Goal: Information Seeking & Learning: Learn about a topic

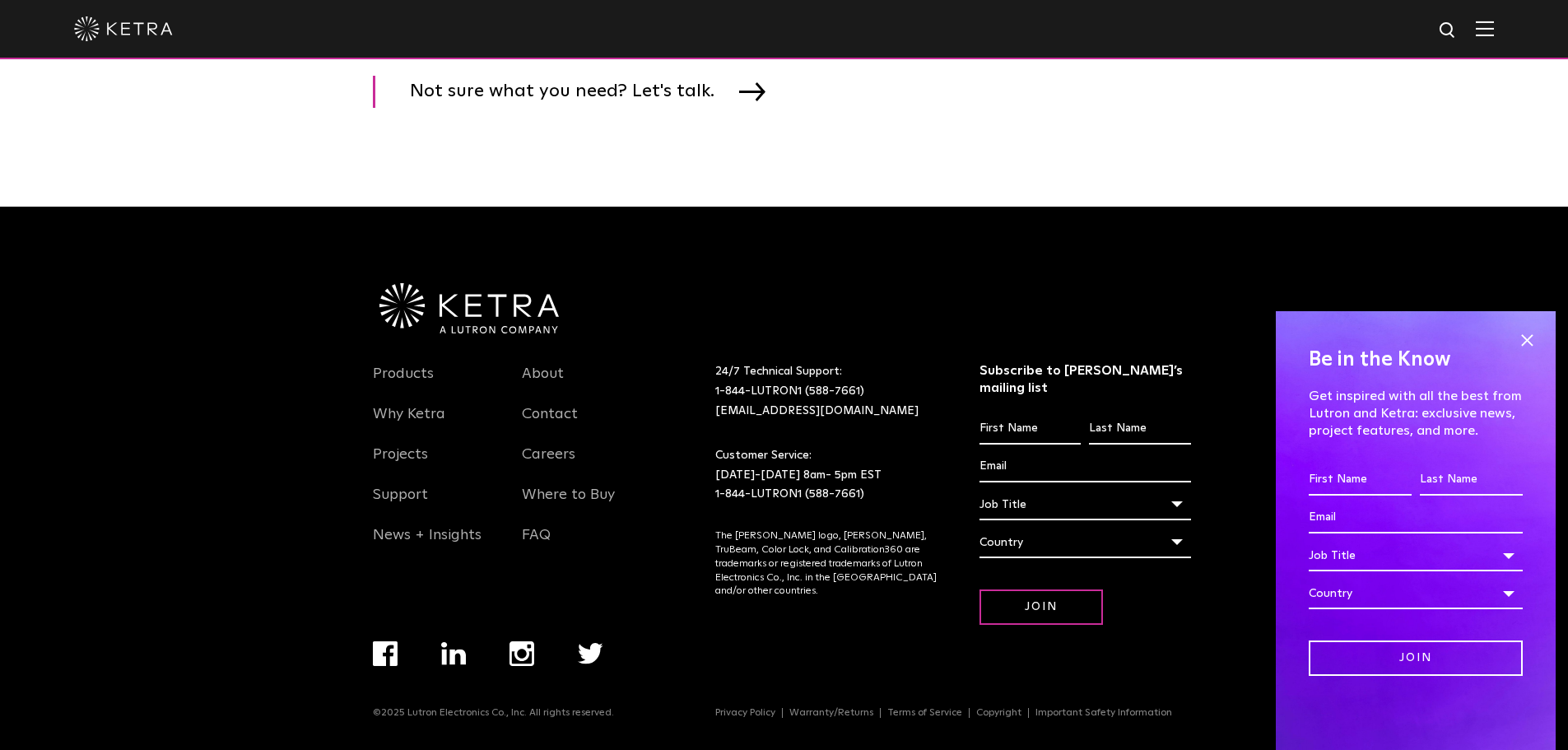
scroll to position [2854, 0]
click at [386, 384] on link "Products" at bounding box center [403, 384] width 61 height 38
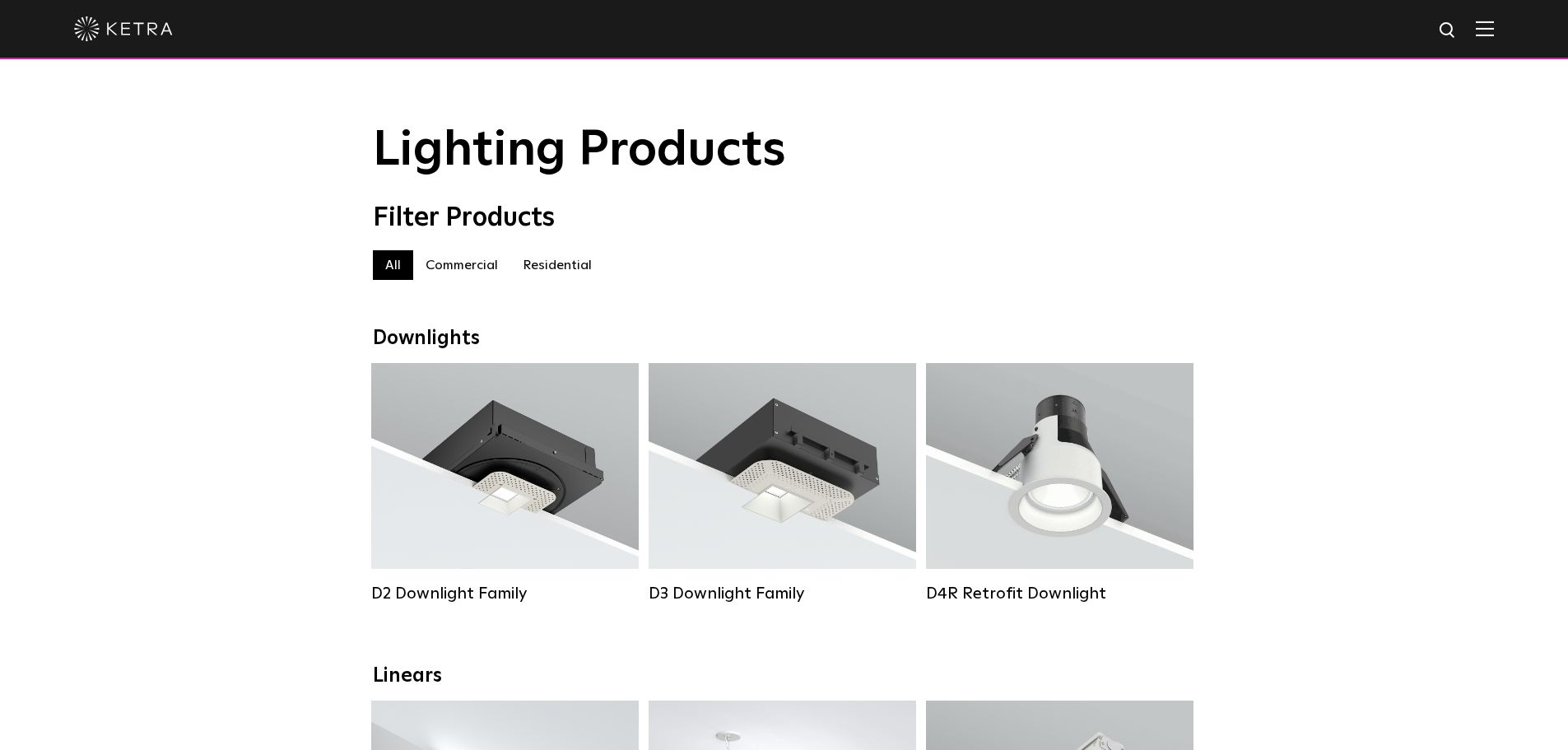
click at [560, 280] on label "Residential" at bounding box center [556, 265] width 94 height 30
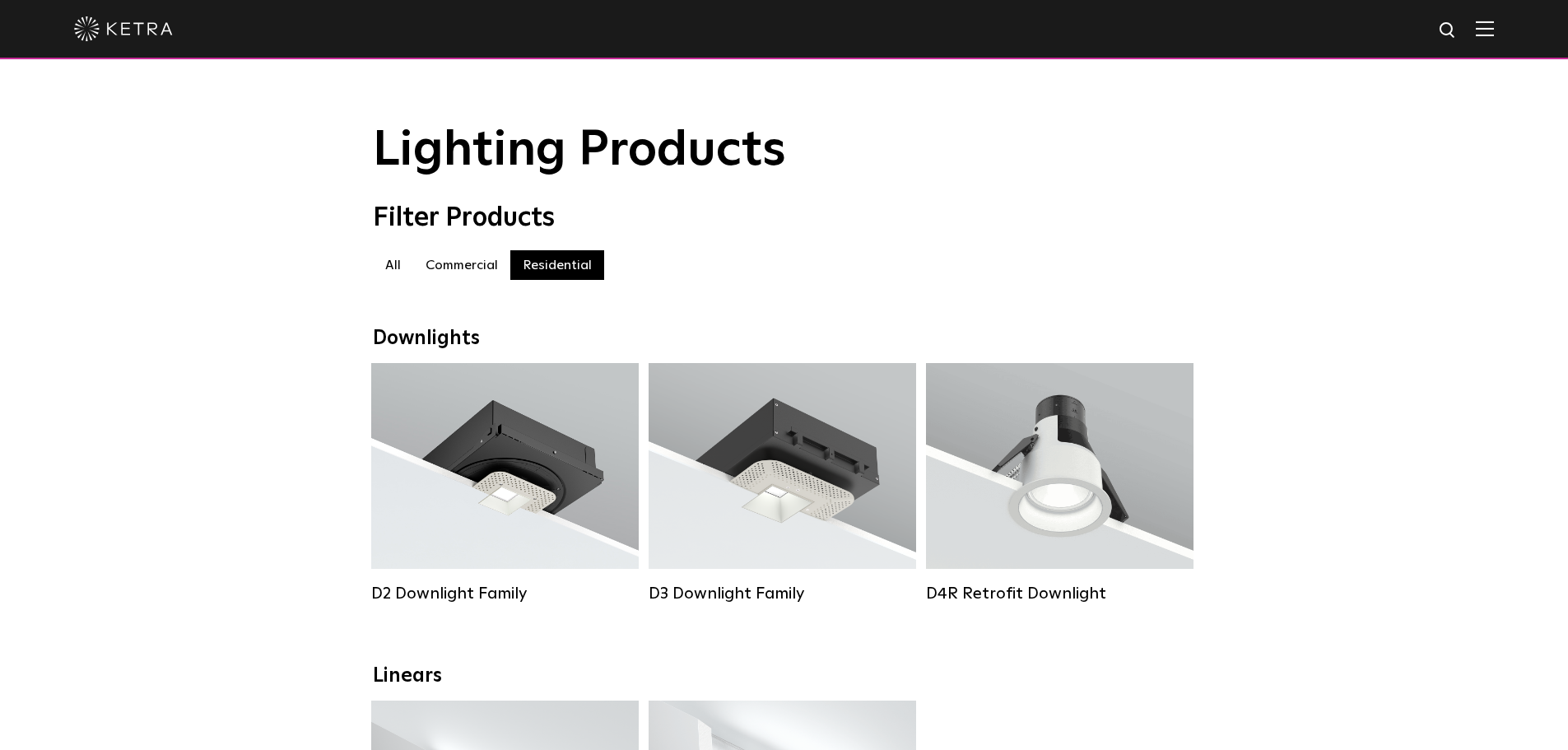
click at [506, 259] on label "Commercial" at bounding box center [461, 265] width 97 height 30
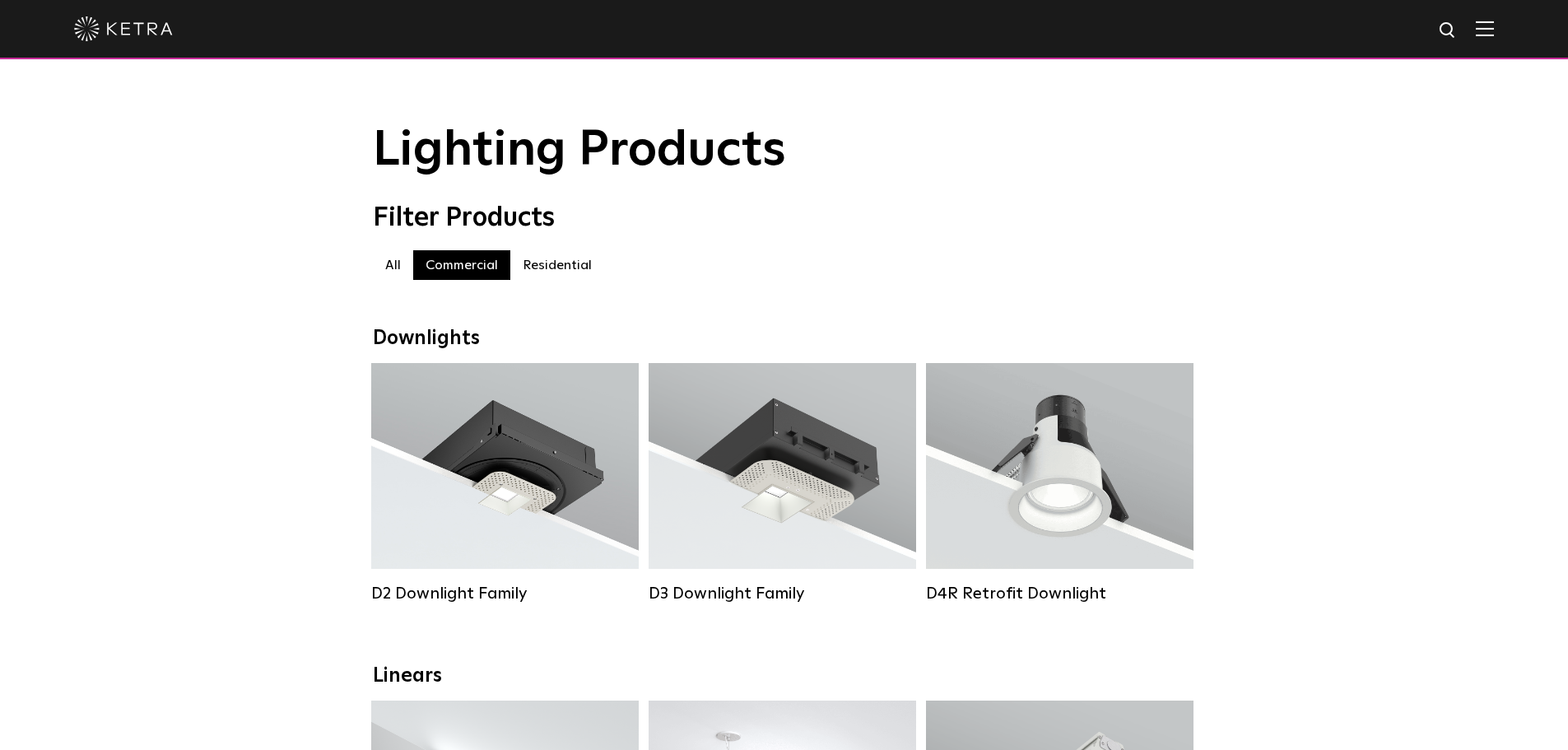
click at [569, 273] on label "Residential" at bounding box center [556, 265] width 94 height 30
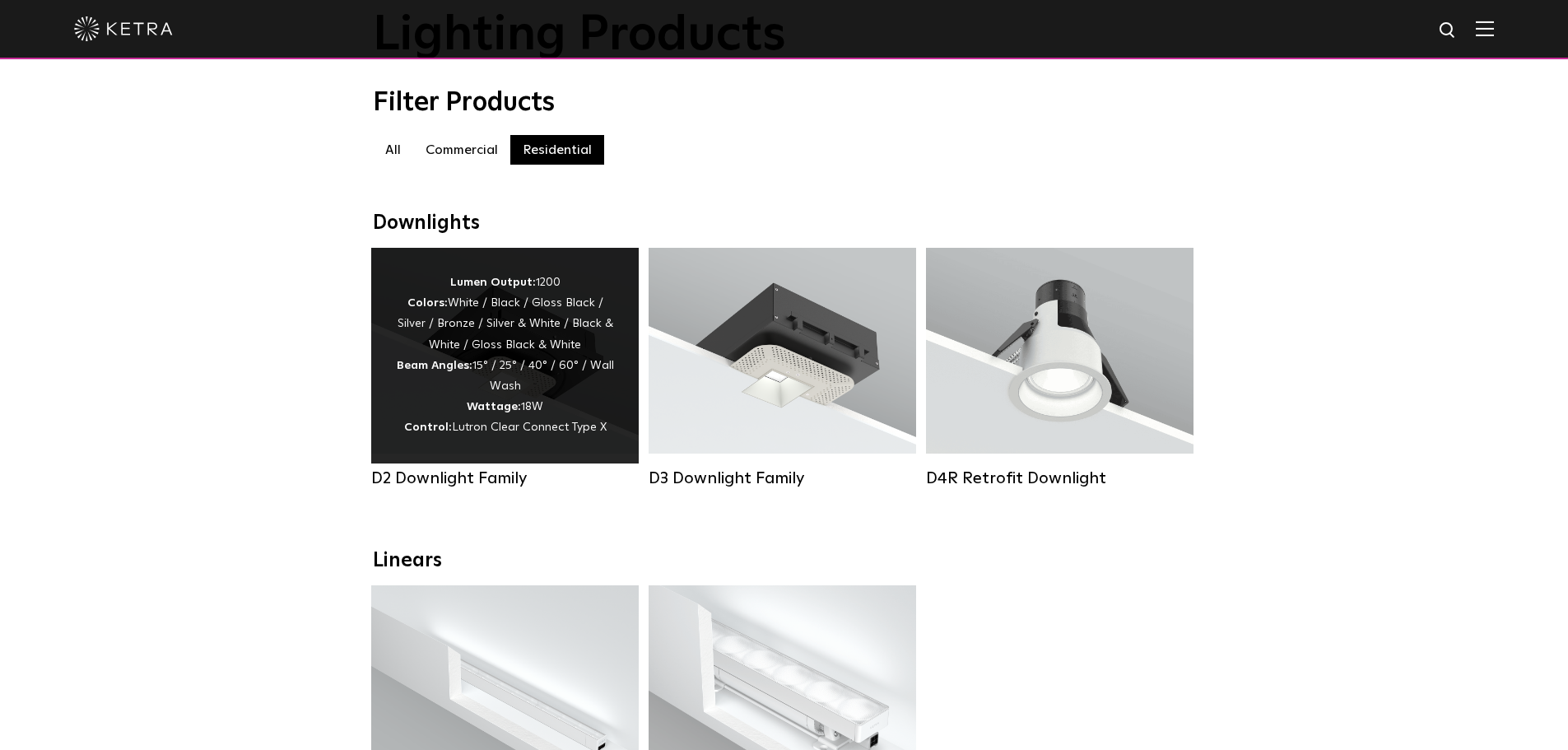
scroll to position [82, 0]
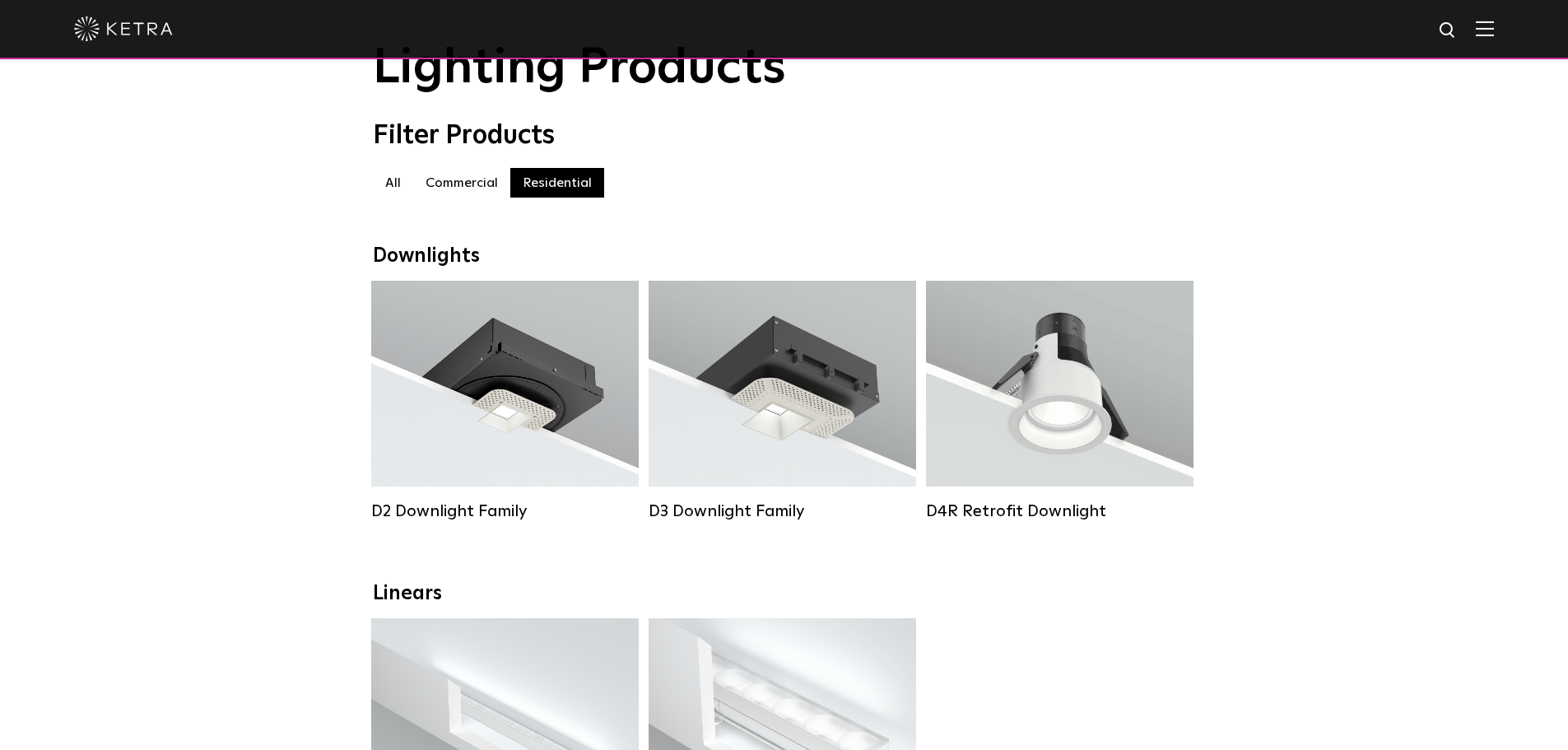
click at [460, 192] on label "Commercial" at bounding box center [461, 183] width 97 height 30
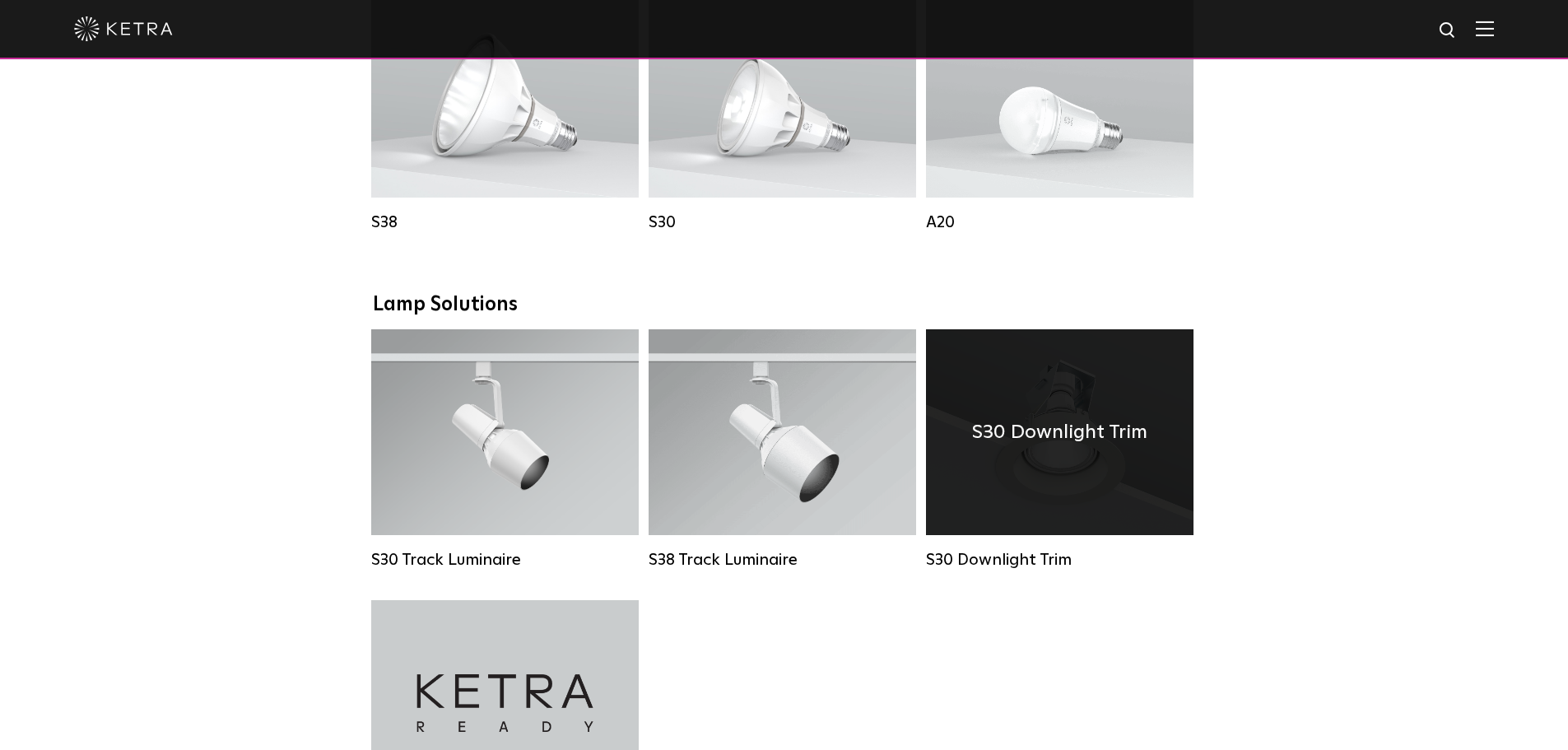
scroll to position [1070, 0]
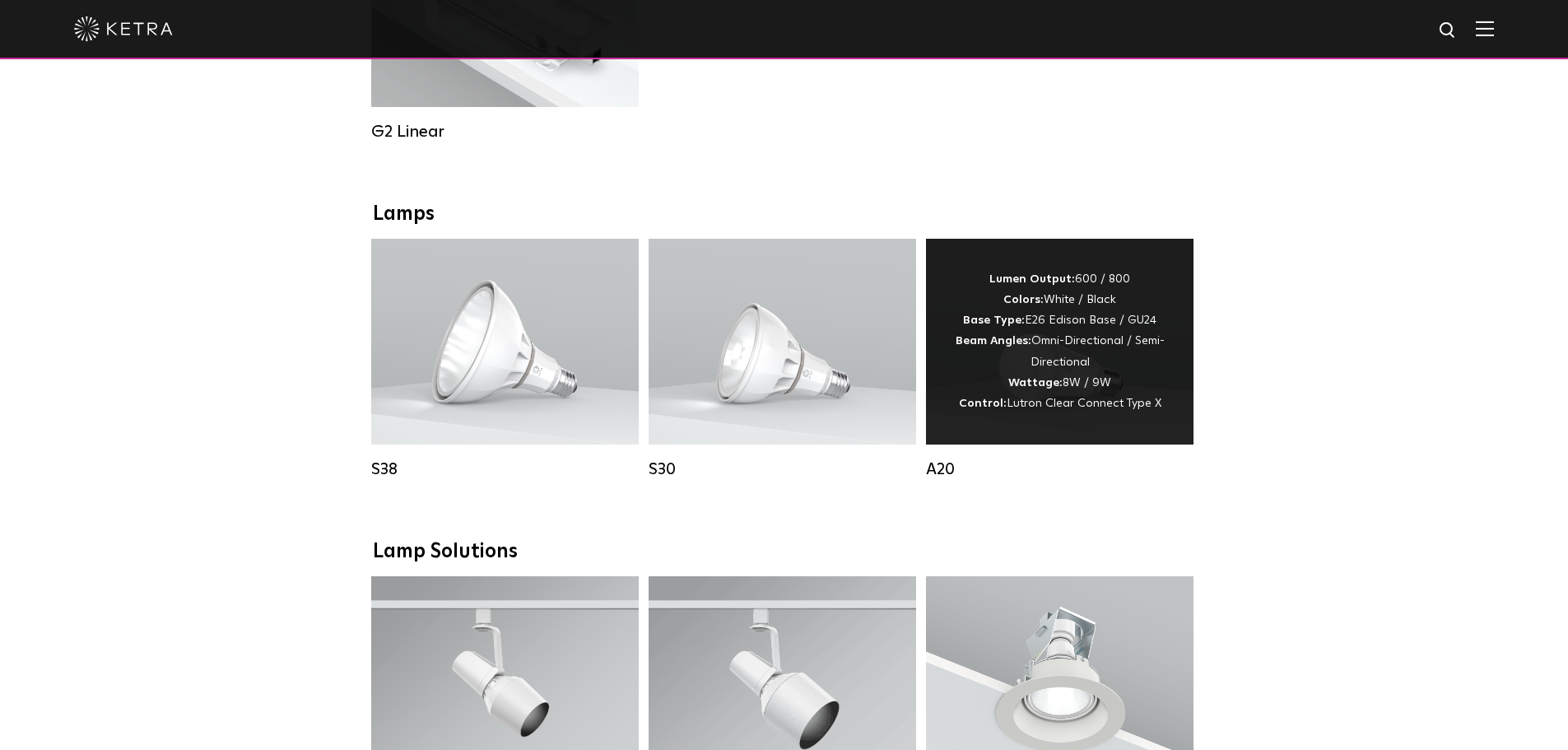
click at [951, 414] on div "Lumen Output: 600 / 800 Colors: White / Black Base Type: E26 Edison Base / GU24…" at bounding box center [1060, 342] width 218 height 145
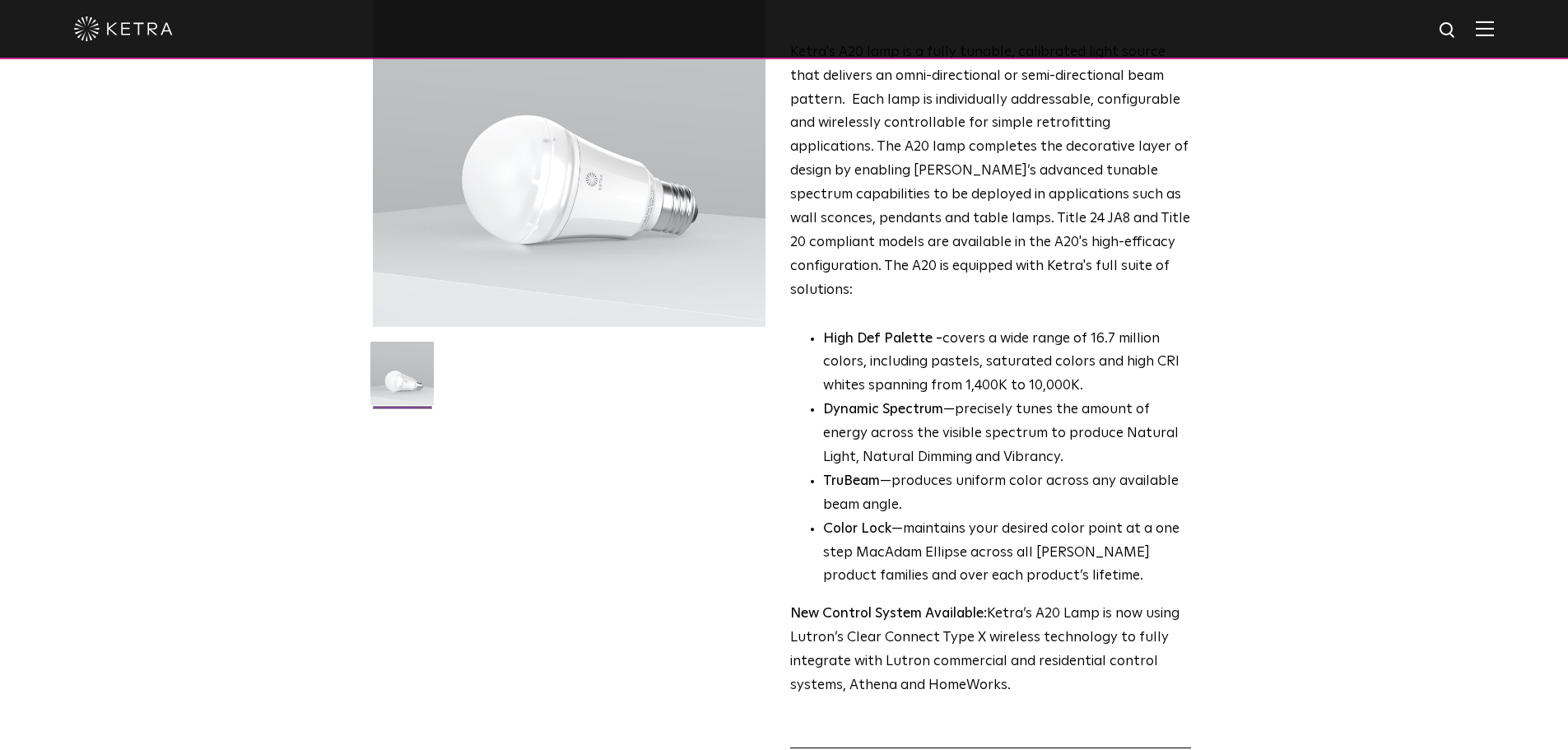
scroll to position [494, 0]
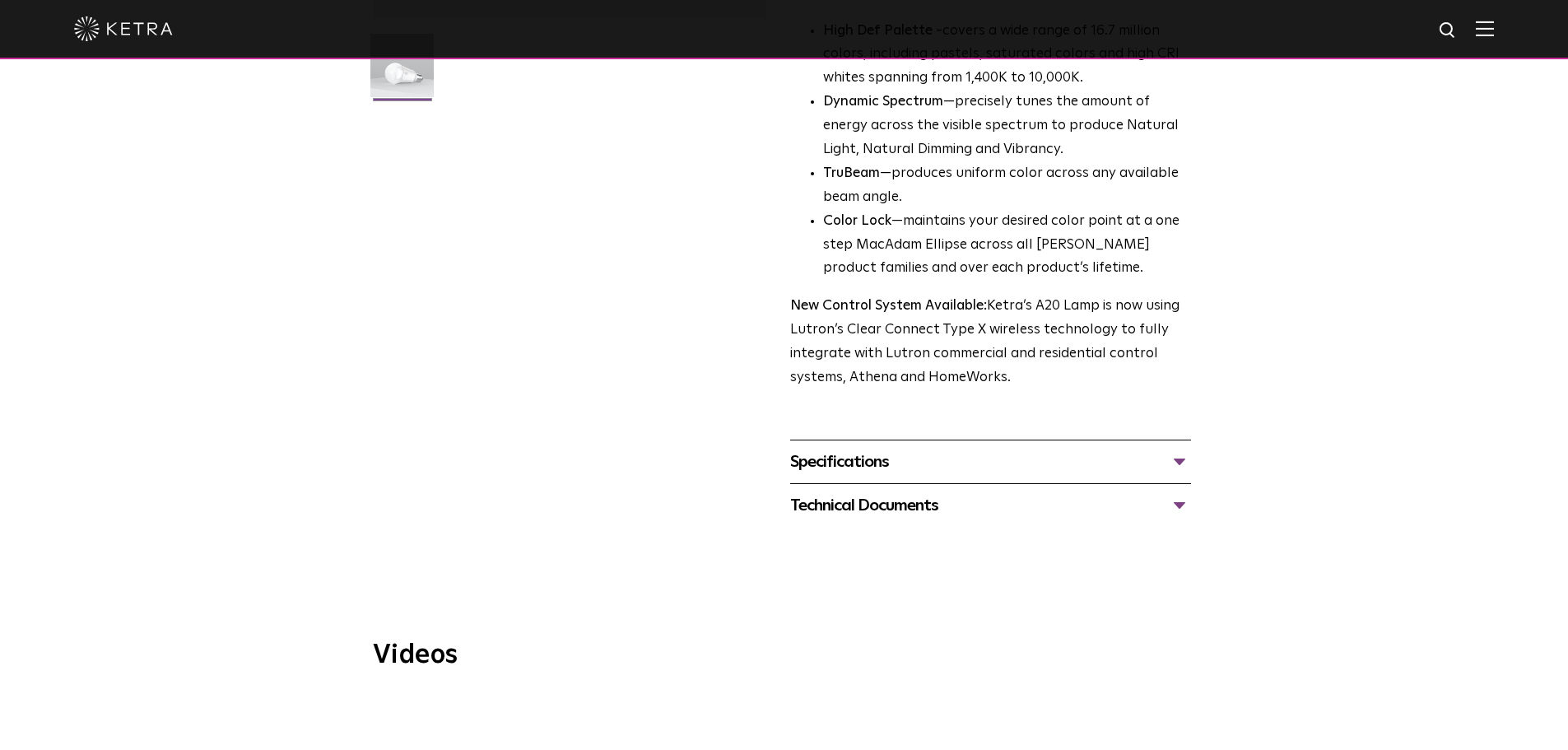
click at [1155, 449] on div "Specifications" at bounding box center [990, 462] width 401 height 27
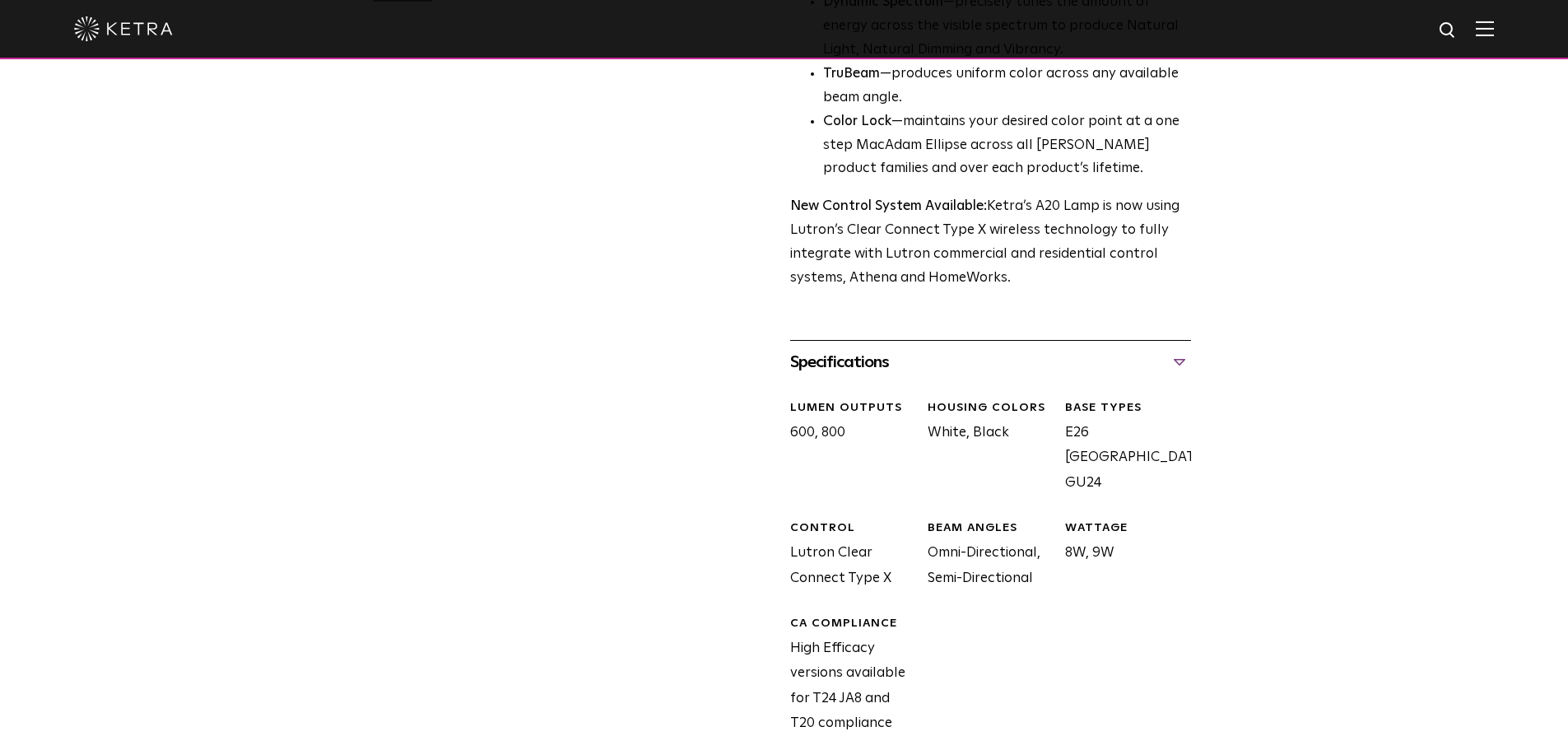
scroll to position [576, 0]
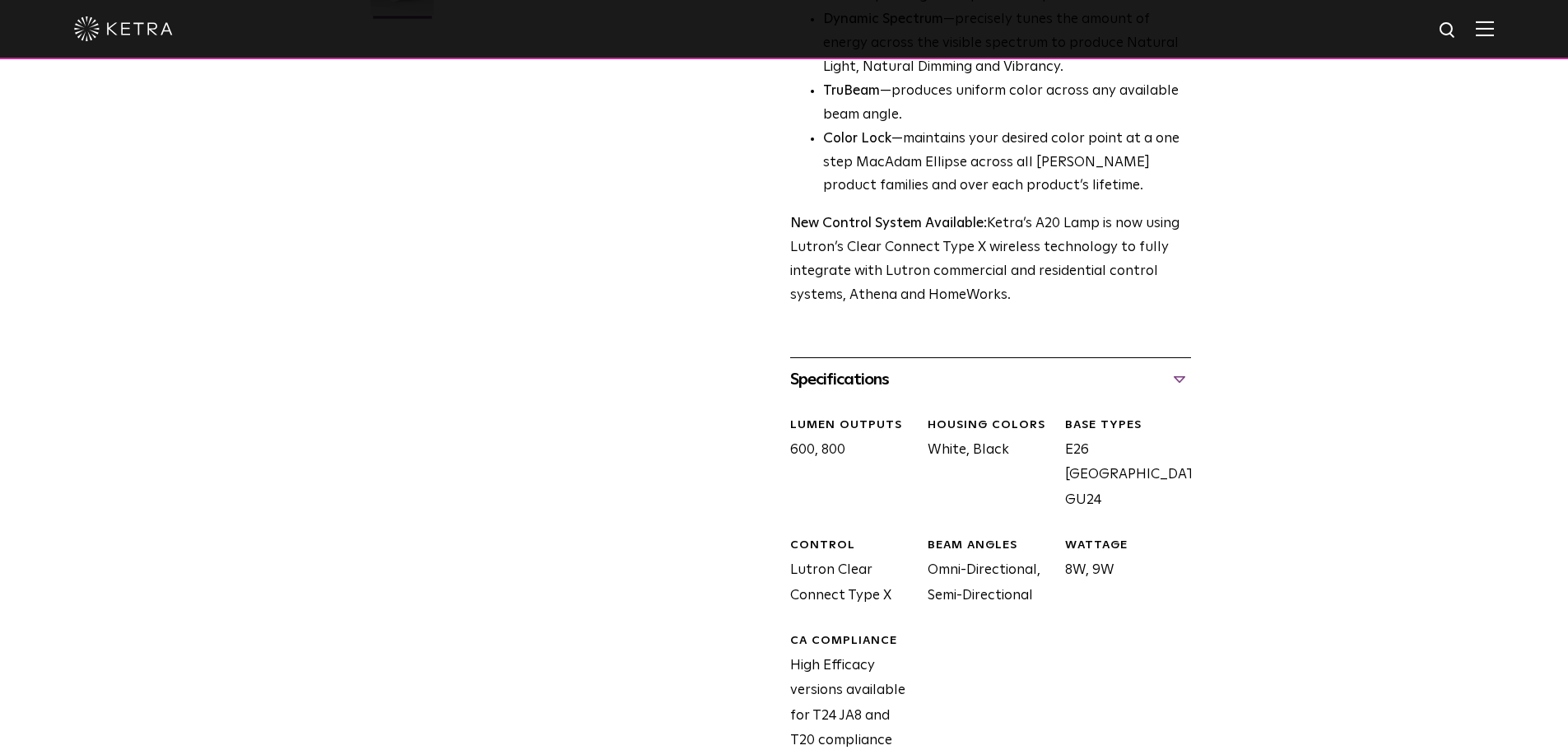
click at [1174, 367] on div "Specifications" at bounding box center [990, 380] width 401 height 27
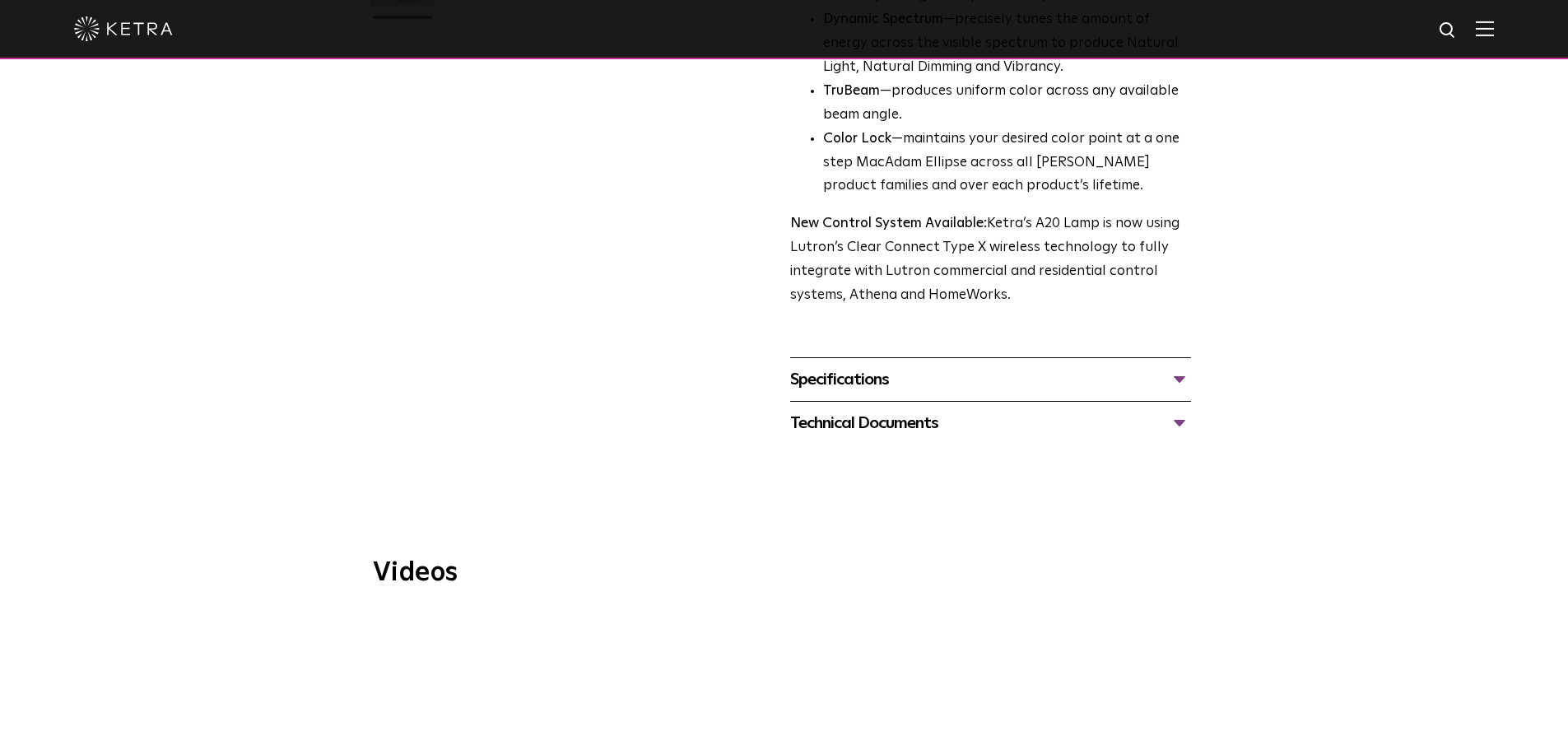
click at [1158, 418] on div "Technical Documents A20 Specification Sheet A20 Installation Guide A20 CAD Draw…" at bounding box center [990, 423] width 401 height 44
click at [1160, 410] on div "Technical Documents" at bounding box center [990, 423] width 401 height 27
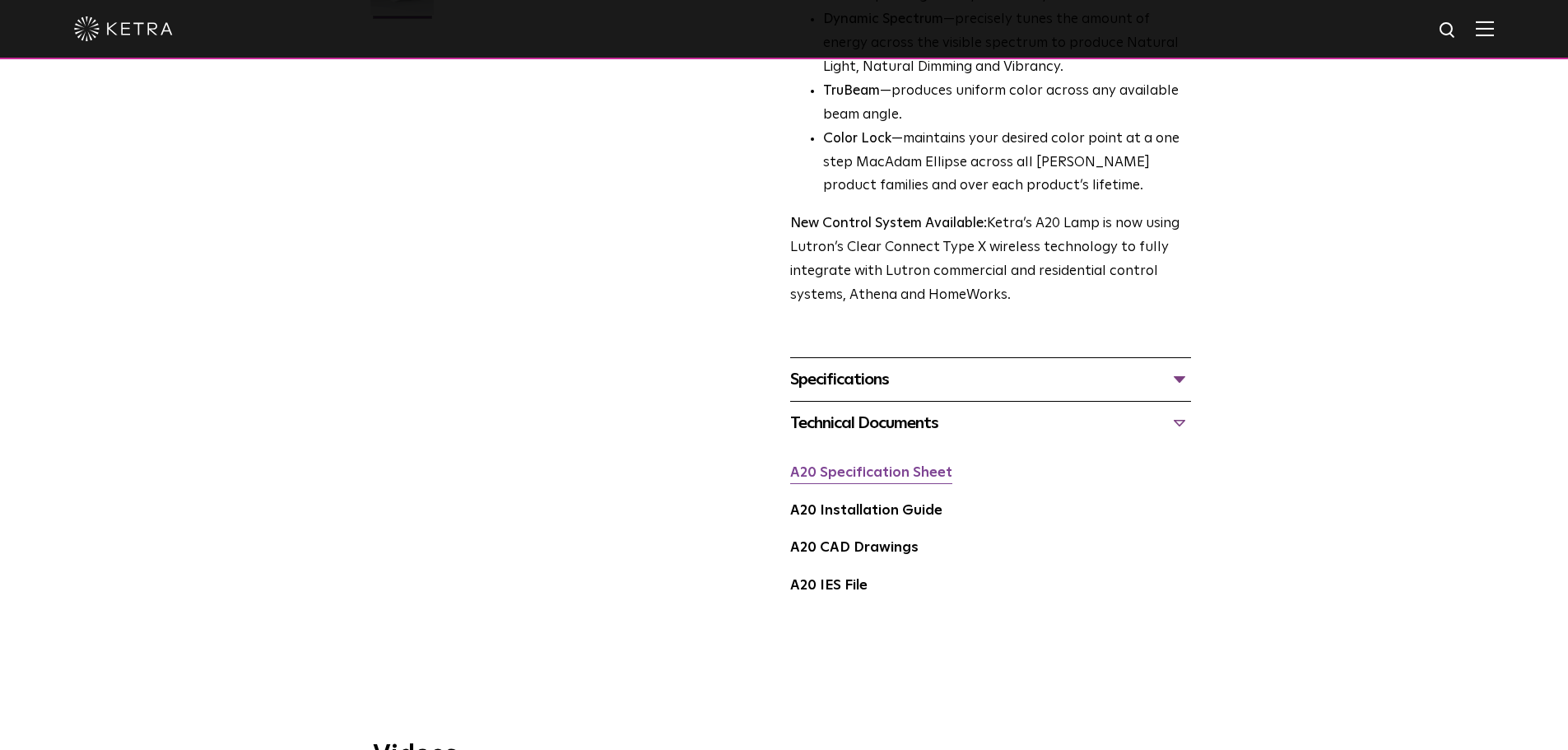
click at [914, 466] on link "A20 Specification Sheet" at bounding box center [871, 473] width 162 height 14
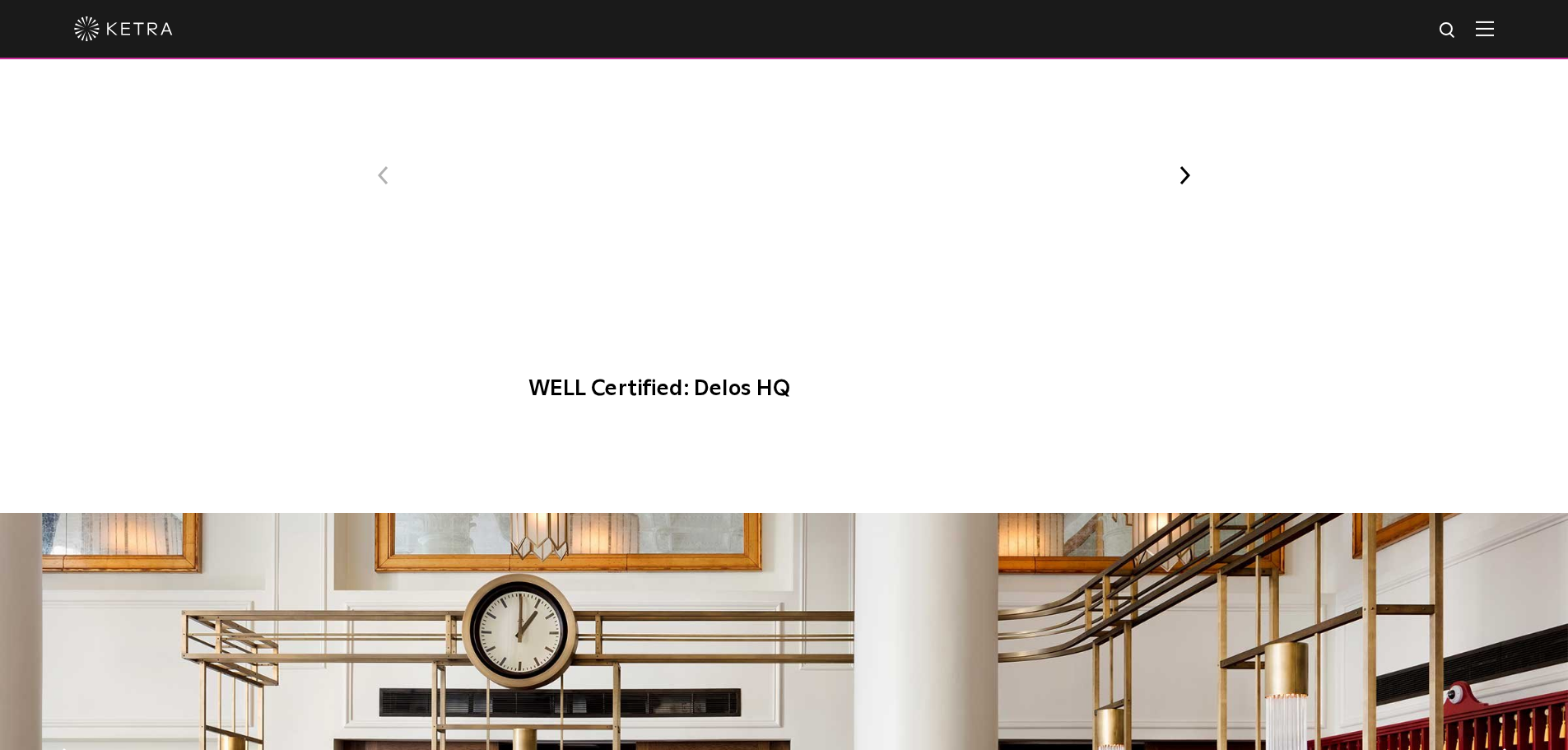
scroll to position [1360, 0]
